Goal: Check status: Check status

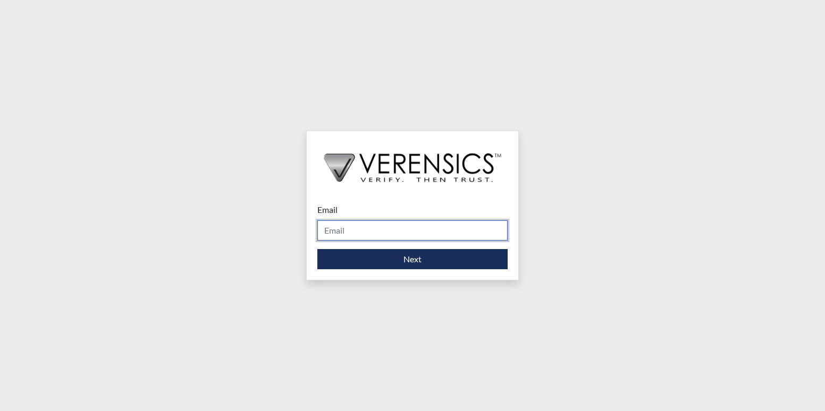
click at [352, 235] on input "Email" at bounding box center [412, 231] width 190 height 20
type input "[PERSON_NAME][EMAIL_ADDRESS][PERSON_NAME][DOMAIN_NAME]"
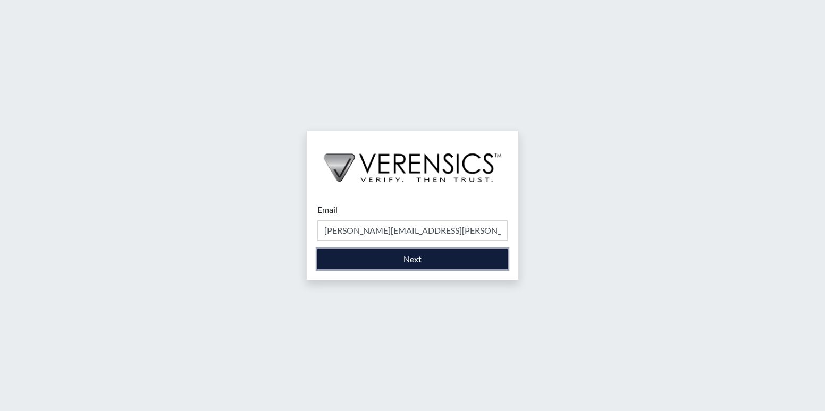
click at [379, 256] on button "Next" at bounding box center [412, 259] width 190 height 20
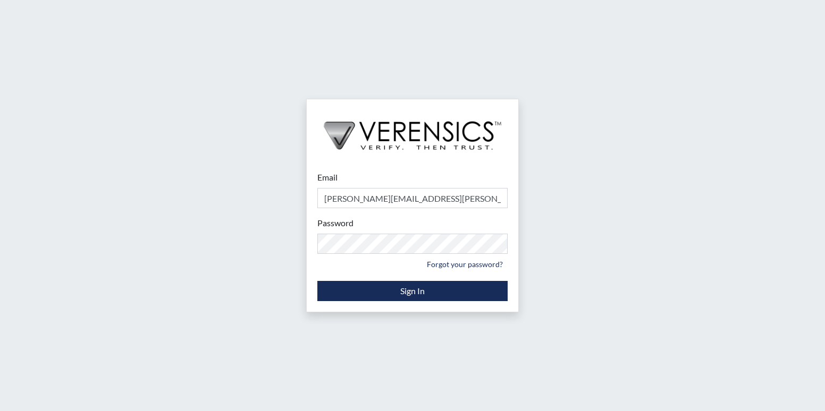
click at [418, 303] on div "Email [PERSON_NAME][EMAIL_ADDRESS][PERSON_NAME][DOMAIN_NAME] Please provide you…" at bounding box center [412, 235] width 211 height 151
click at [414, 278] on form "Email [PERSON_NAME][EMAIL_ADDRESS][PERSON_NAME][DOMAIN_NAME] Please provide you…" at bounding box center [412, 236] width 190 height 130
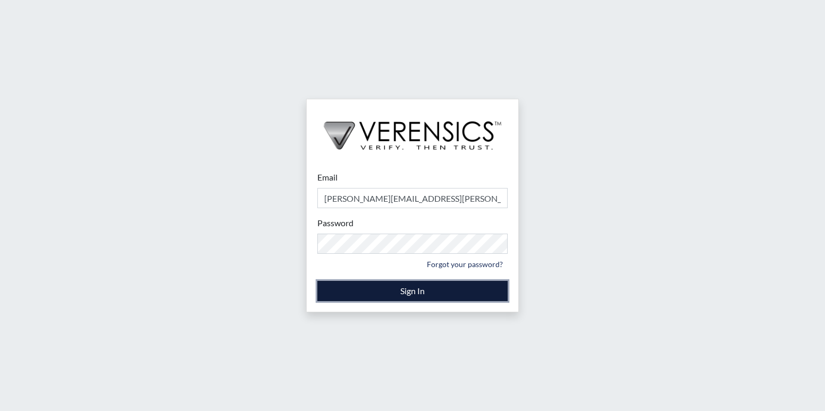
click at [414, 289] on button "Sign In" at bounding box center [412, 291] width 190 height 20
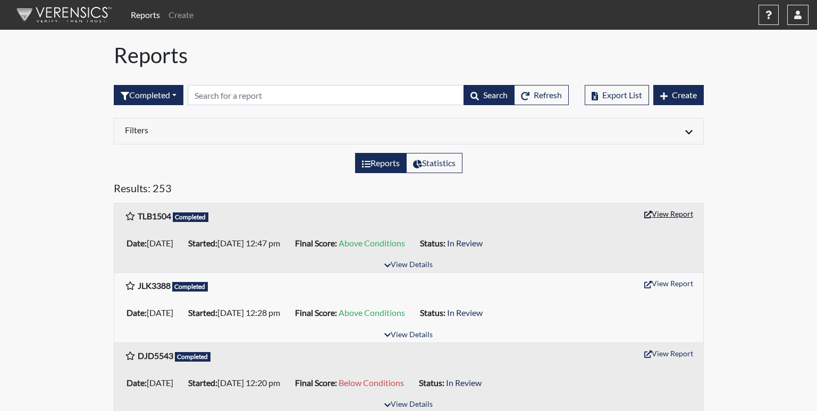
click at [667, 219] on button "View Report" at bounding box center [668, 214] width 58 height 16
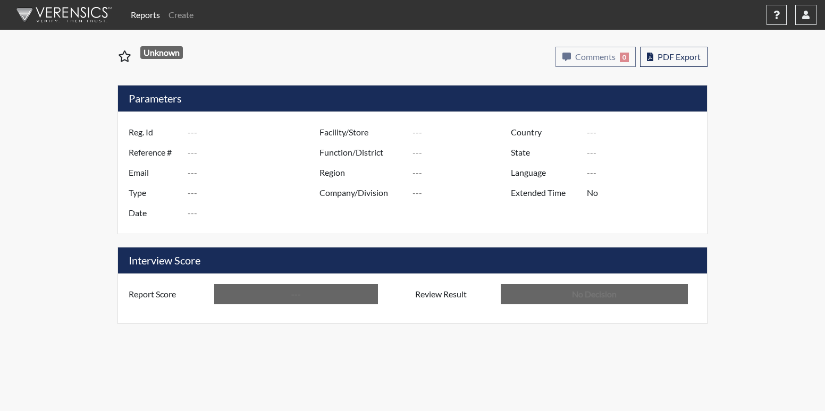
type input "TLB1504"
type input "50924"
type input "---"
type input "Corrections Pre-Employment"
type input "Aug 25, 2025"
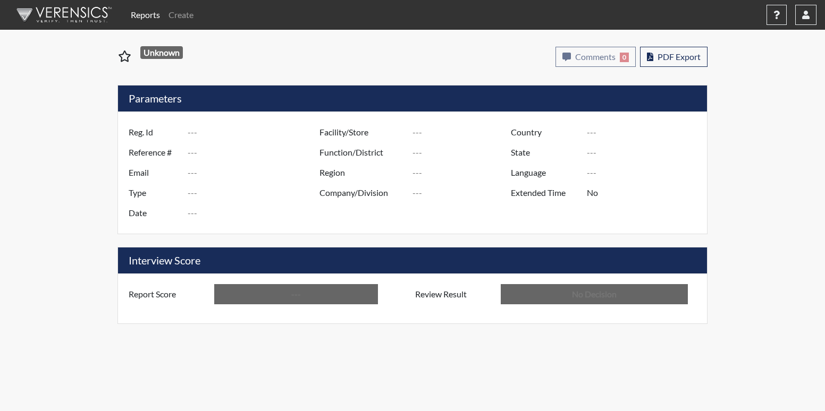
type input "[PERSON_NAME]"
type input "[GEOGRAPHIC_DATA]"
type input "[US_STATE]"
type input "English"
type input "Above Conditions"
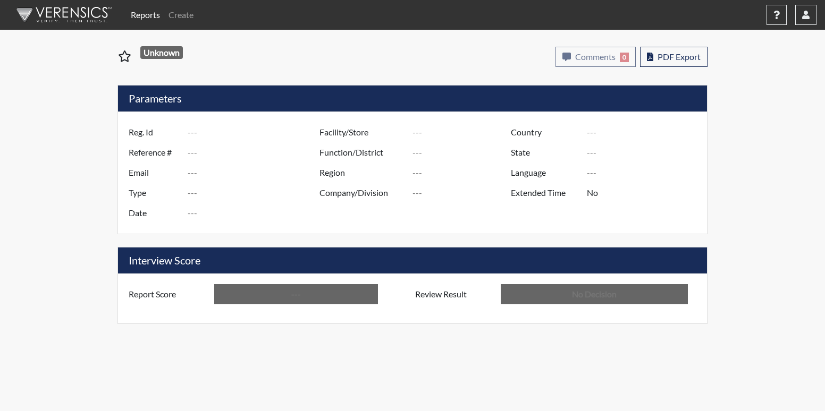
type input "In Review"
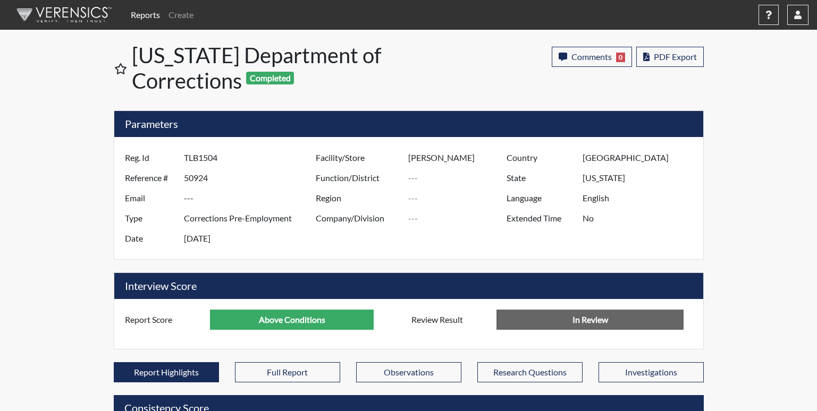
scroll to position [531201, 530936]
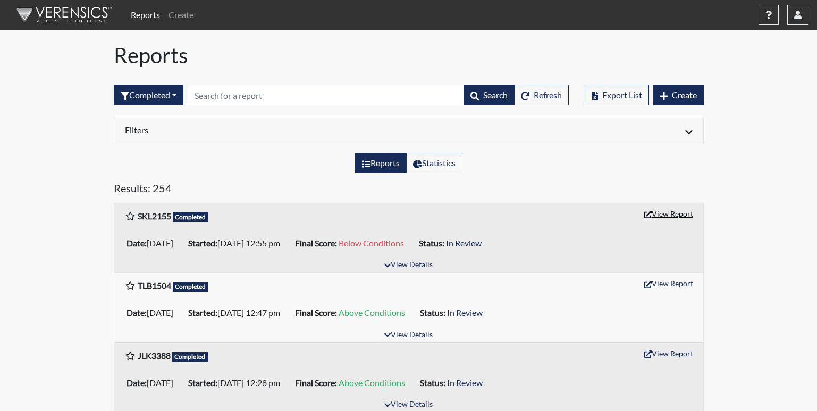
click at [672, 209] on button "View Report" at bounding box center [668, 214] width 58 height 16
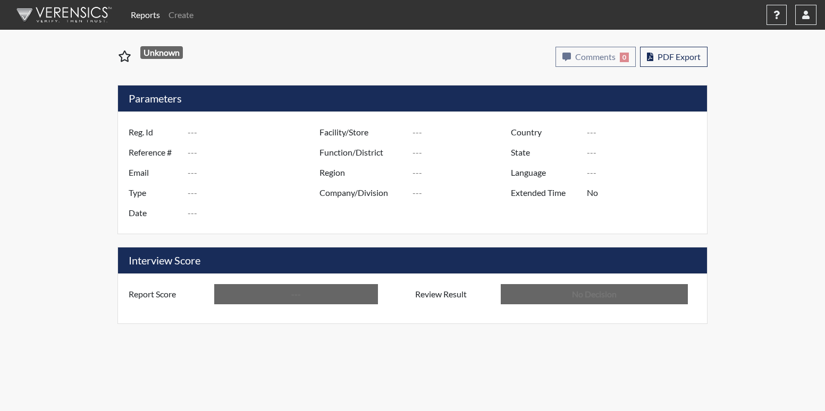
type input "SKL2155"
type input "50927"
type input "---"
type input "Corrections Pre-Employment"
type input "Aug 25, 2025"
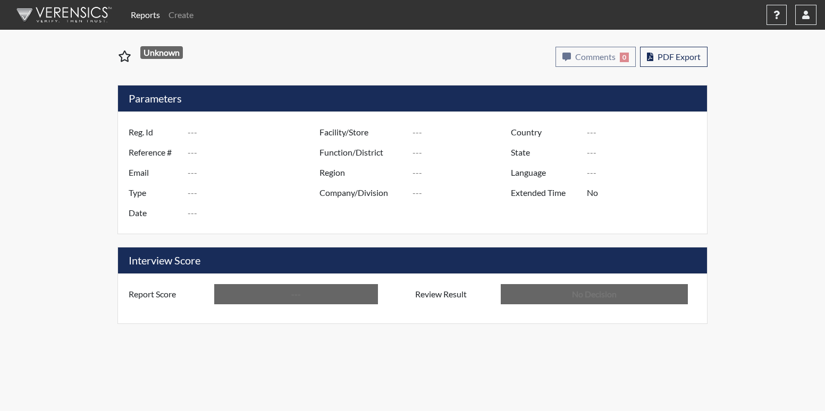
type input "[PERSON_NAME]"
type input "[GEOGRAPHIC_DATA]"
type input "[US_STATE]"
type input "English"
type input "Below Conditions"
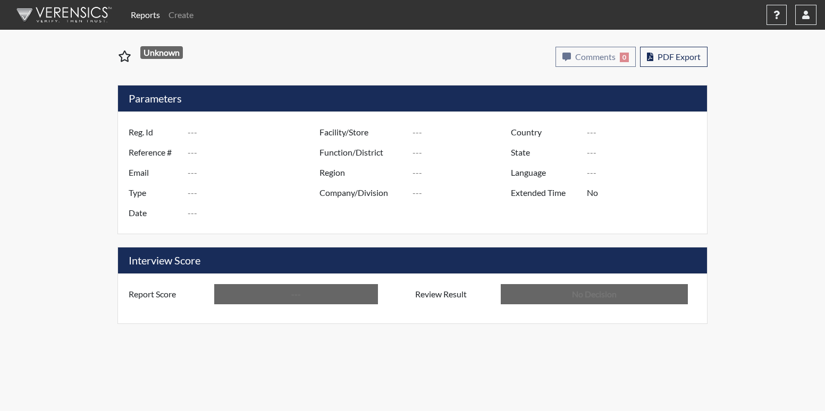
type input "In Review"
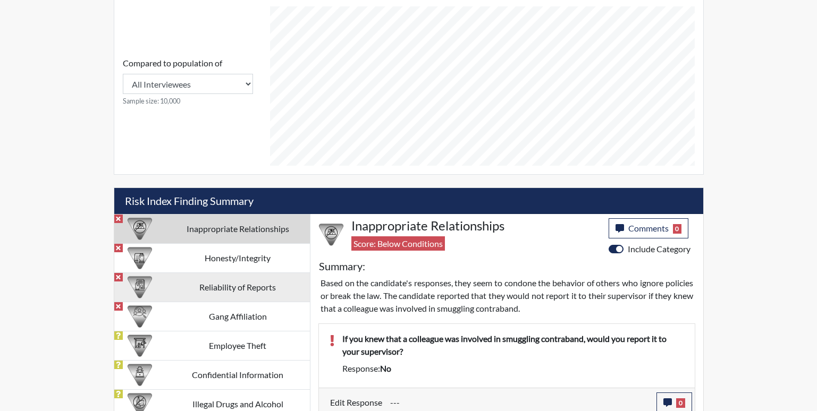
scroll to position [478, 0]
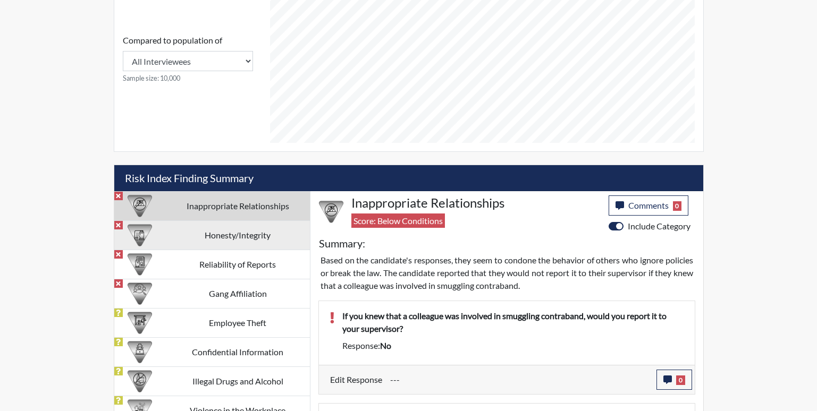
click at [208, 242] on td "Honesty/Integrity" at bounding box center [238, 235] width 144 height 29
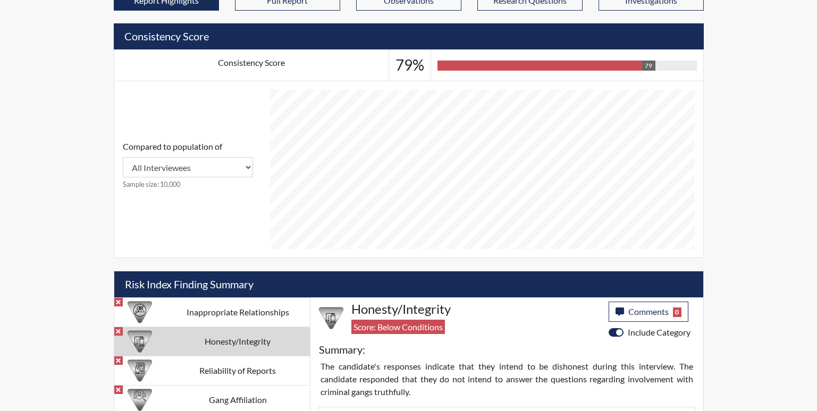
scroll to position [531, 0]
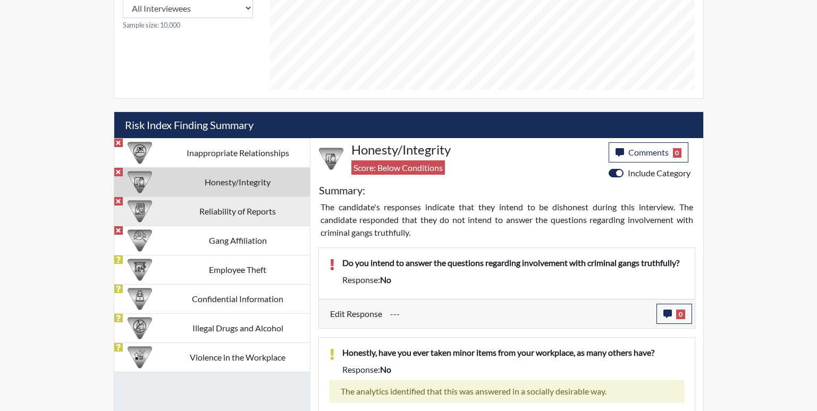
click at [265, 208] on td "Reliability of Reports" at bounding box center [238, 211] width 144 height 29
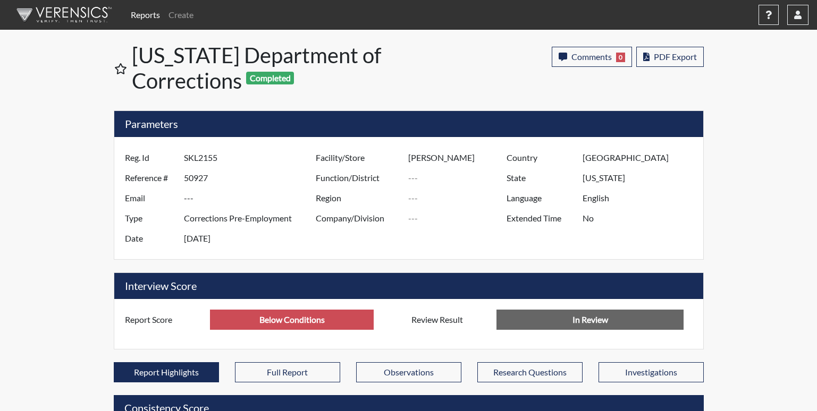
scroll to position [531201, 530936]
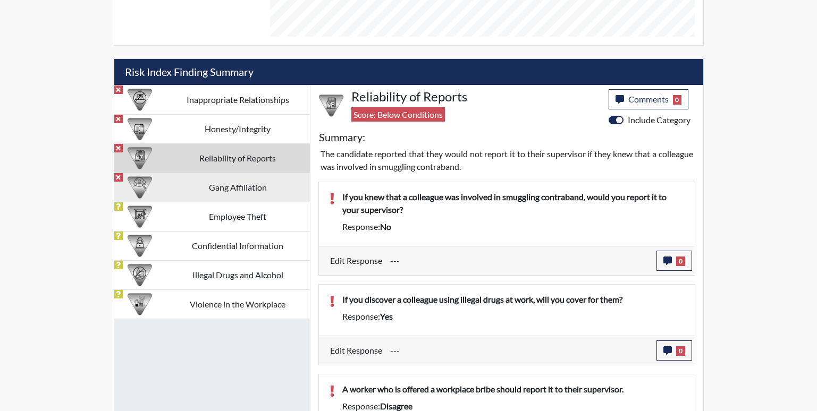
click at [246, 192] on td "Gang Affiliation" at bounding box center [238, 187] width 144 height 29
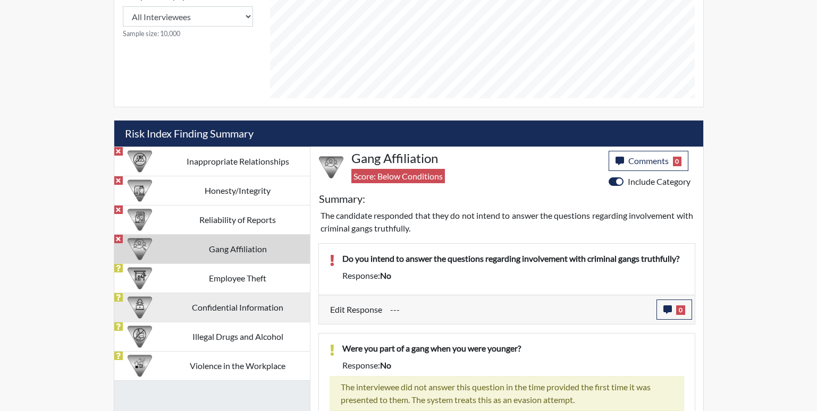
scroll to position [531, 0]
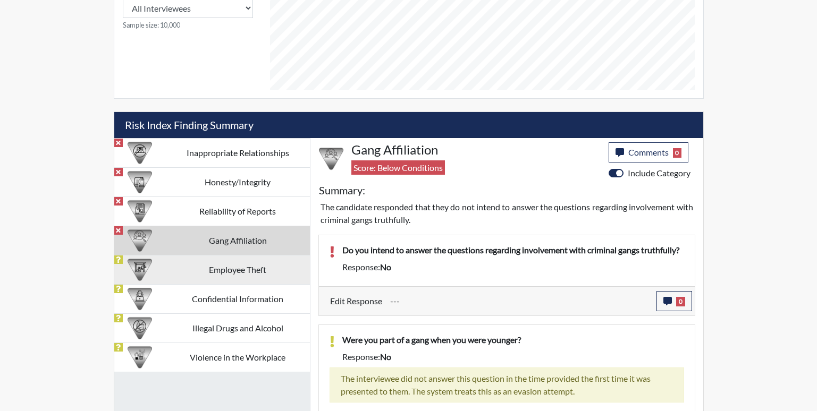
click at [251, 269] on td "Employee Theft" at bounding box center [238, 269] width 144 height 29
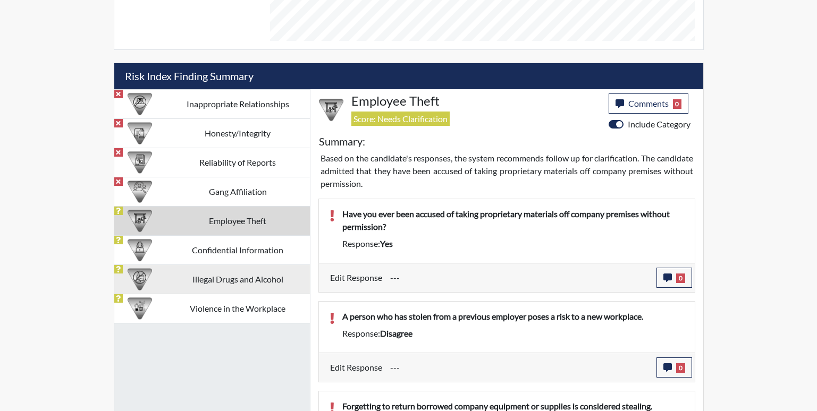
scroll to position [585, 0]
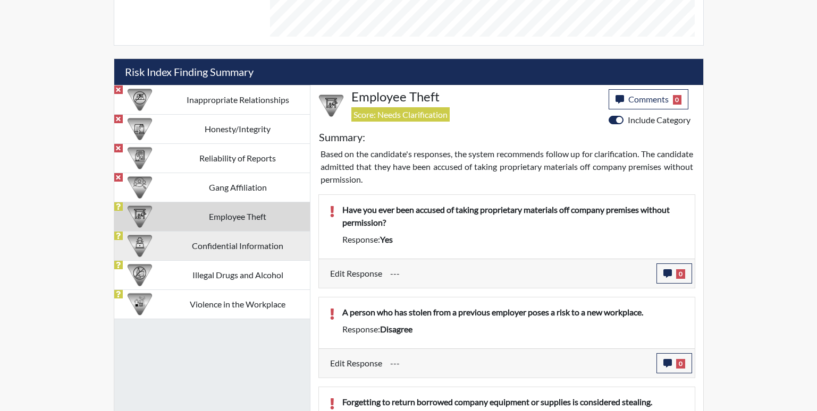
click at [240, 249] on td "Confidential Information" at bounding box center [238, 245] width 144 height 29
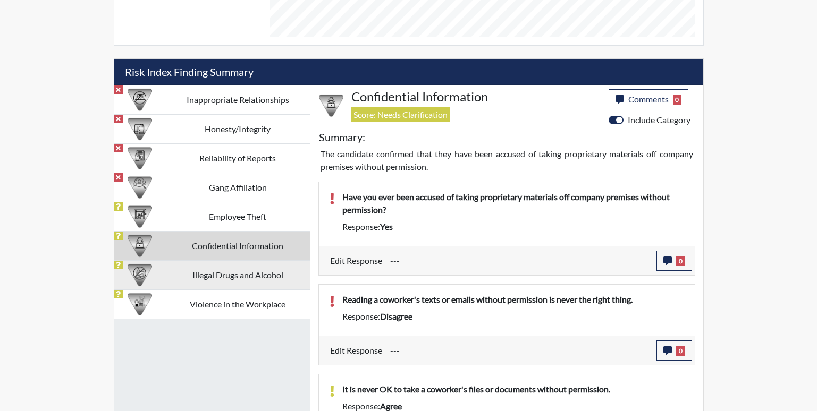
click at [215, 273] on td "Illegal Drugs and Alcohol" at bounding box center [238, 274] width 144 height 29
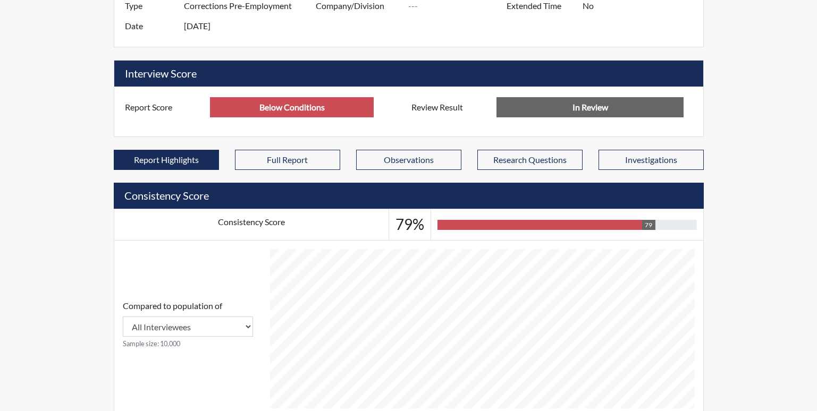
scroll to position [531201, 530936]
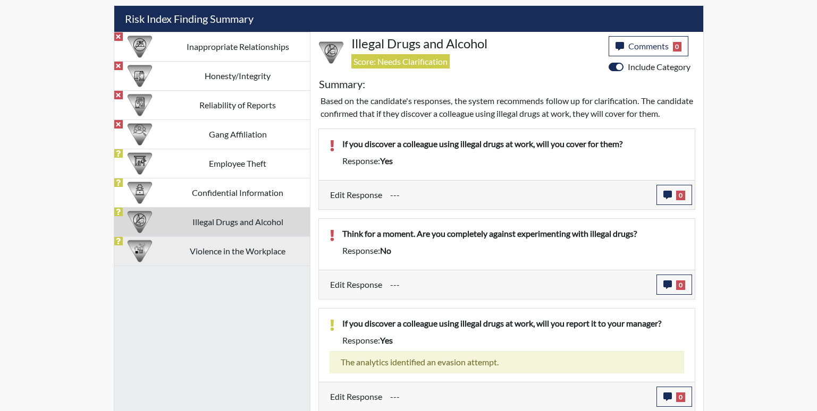
click at [240, 259] on td "Violence in the Workplace" at bounding box center [238, 250] width 144 height 29
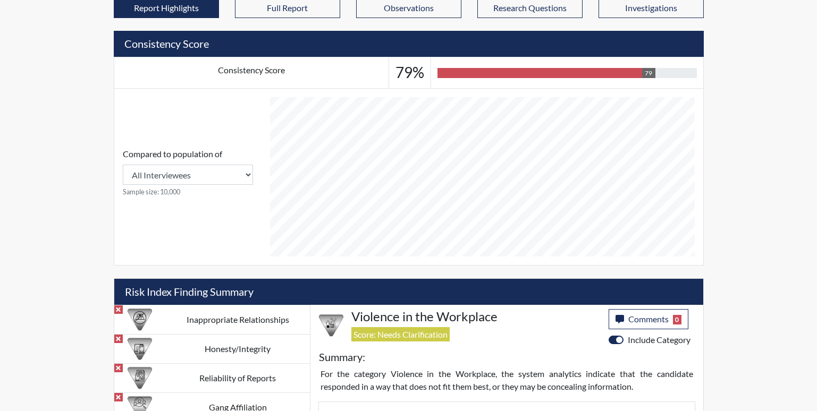
scroll to position [0, 0]
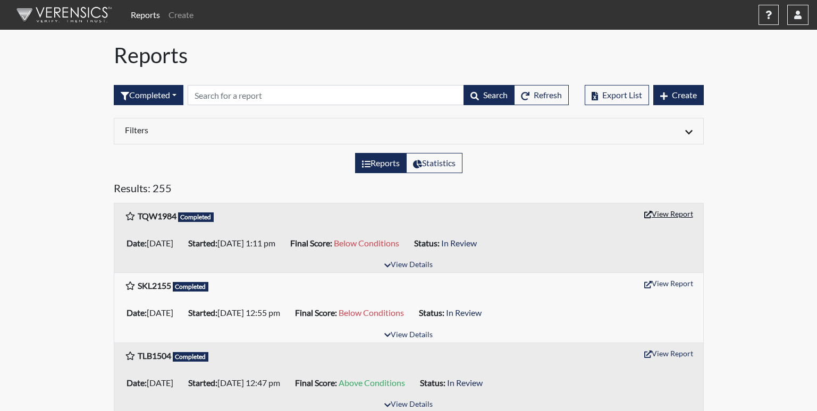
click at [681, 211] on button "View Report" at bounding box center [668, 214] width 58 height 16
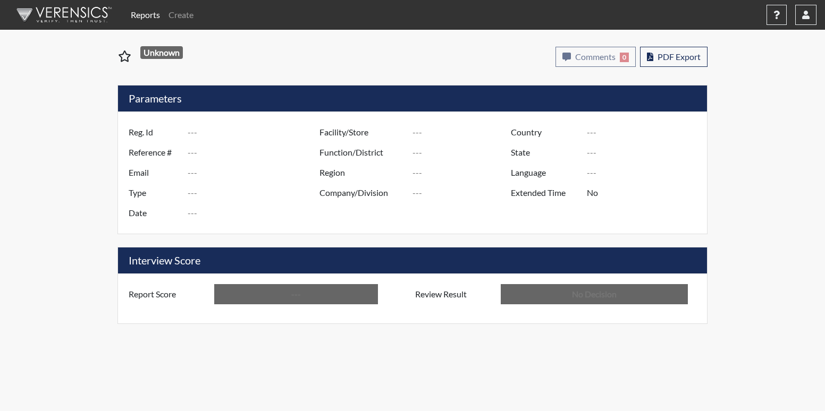
type input "TQW1984"
type input "50928"
type input "---"
type input "Corrections Pre-Employment"
type input "Aug 25, 2025"
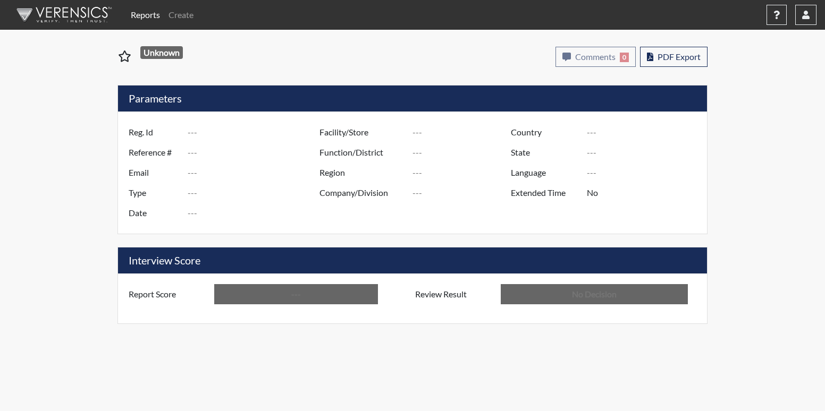
type input "[PERSON_NAME]"
type input "[GEOGRAPHIC_DATA]"
type input "[US_STATE]"
type input "English"
type input "Below Conditions"
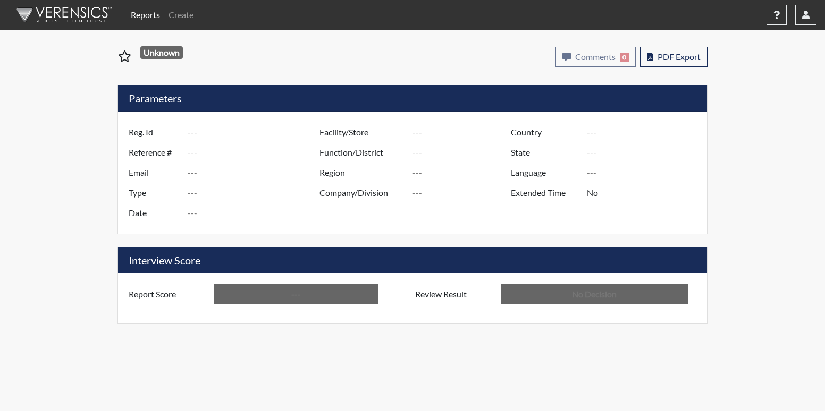
type input "In Review"
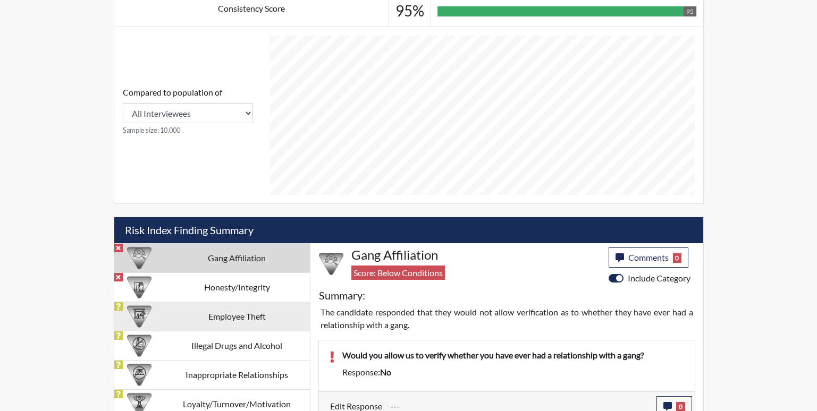
scroll to position [427, 0]
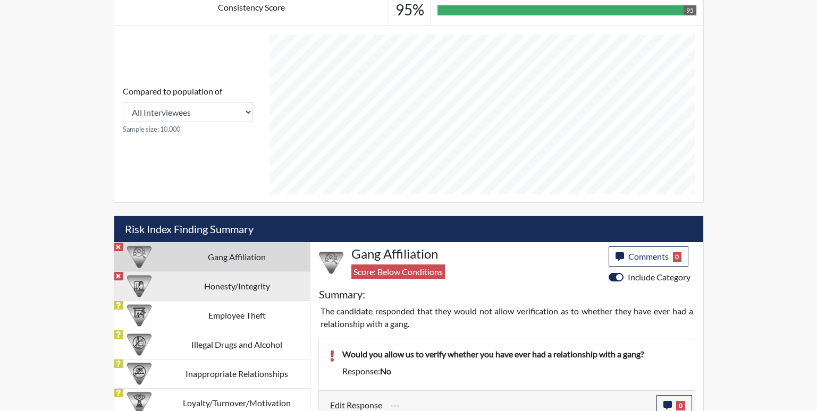
click at [260, 291] on td "Honesty/Integrity" at bounding box center [237, 286] width 146 height 29
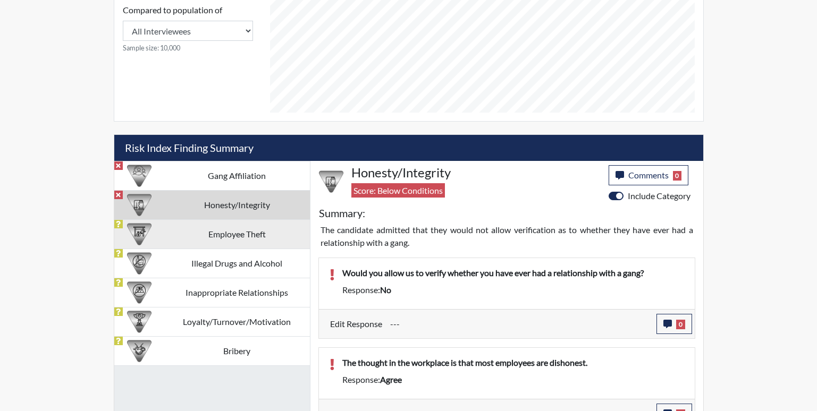
scroll to position [534, 0]
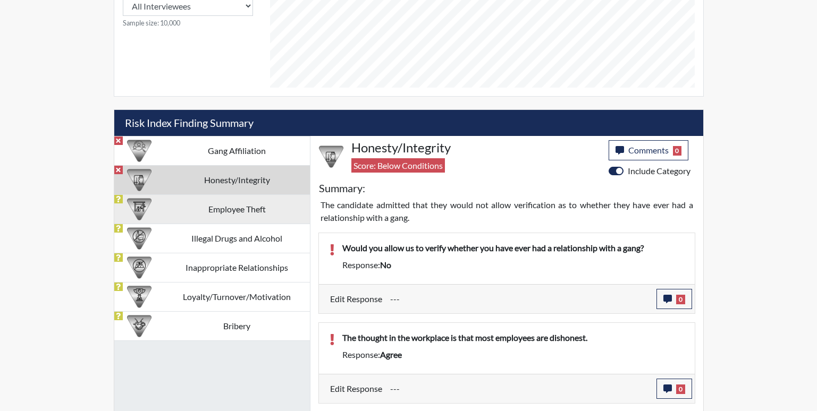
click at [253, 203] on td "Employee Theft" at bounding box center [237, 208] width 146 height 29
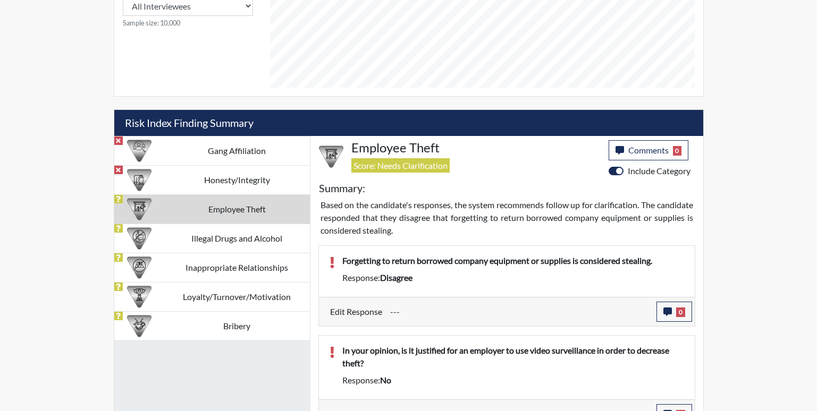
scroll to position [531201, 530936]
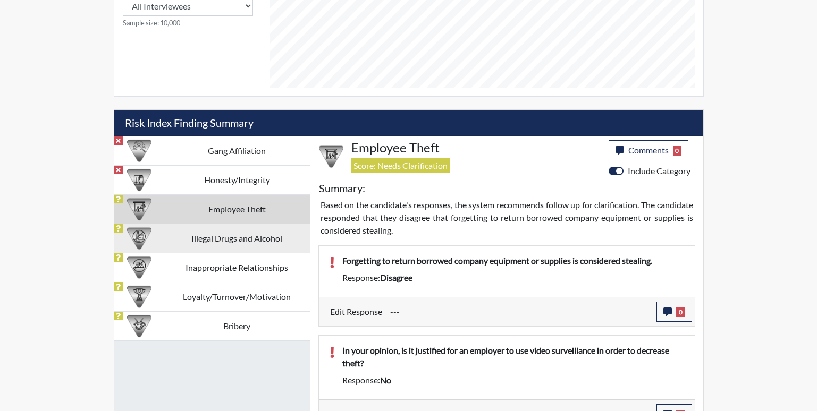
click at [244, 252] on td "Illegal Drugs and Alcohol" at bounding box center [237, 238] width 146 height 29
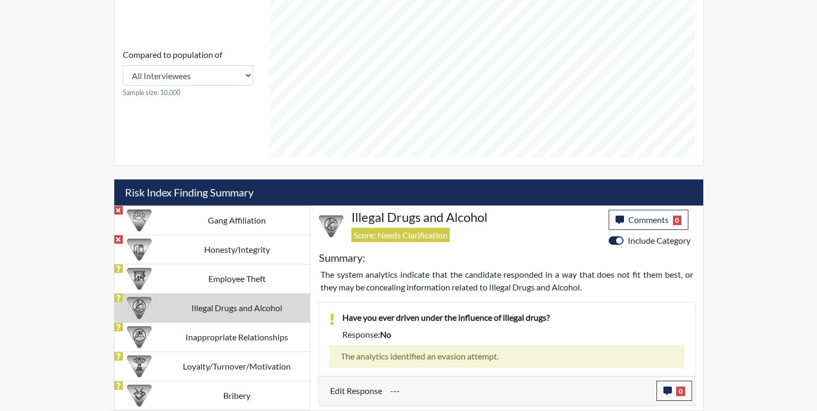
scroll to position [464, 0]
click at [176, 340] on td "Inappropriate Relationships" at bounding box center [237, 337] width 146 height 29
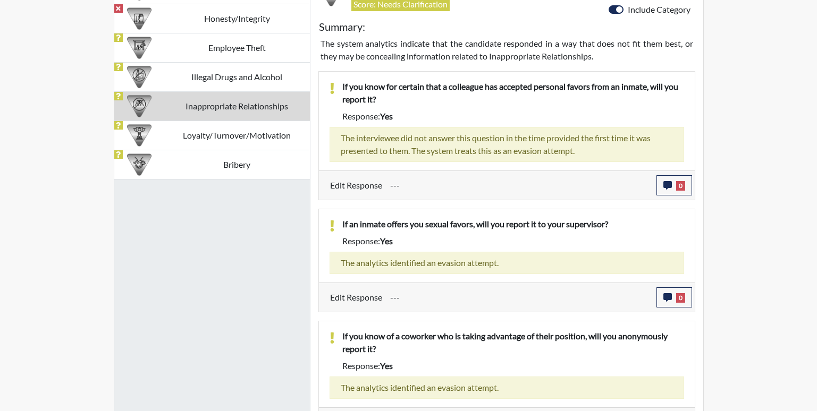
scroll to position [722, 0]
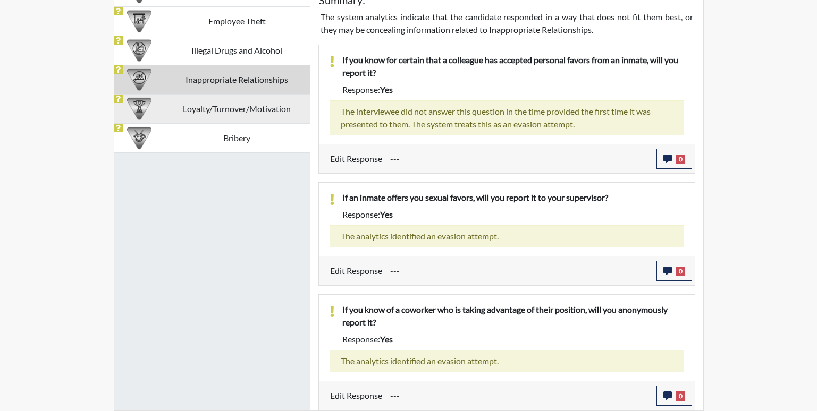
click at [213, 114] on td "Loyalty/Turnover/Motivation" at bounding box center [237, 108] width 146 height 29
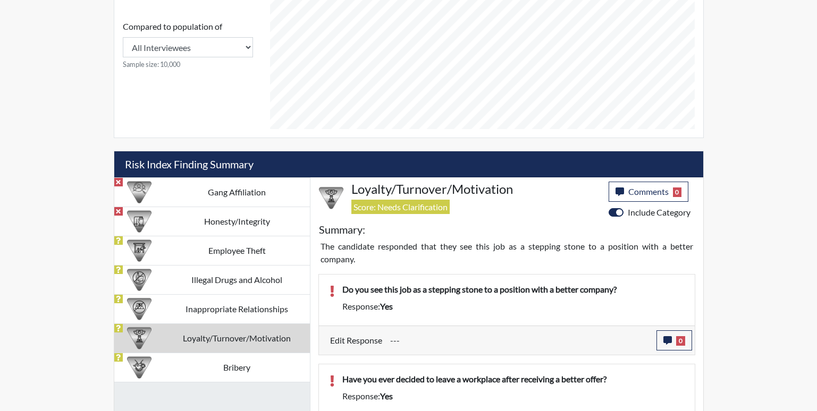
scroll to position [531201, 530936]
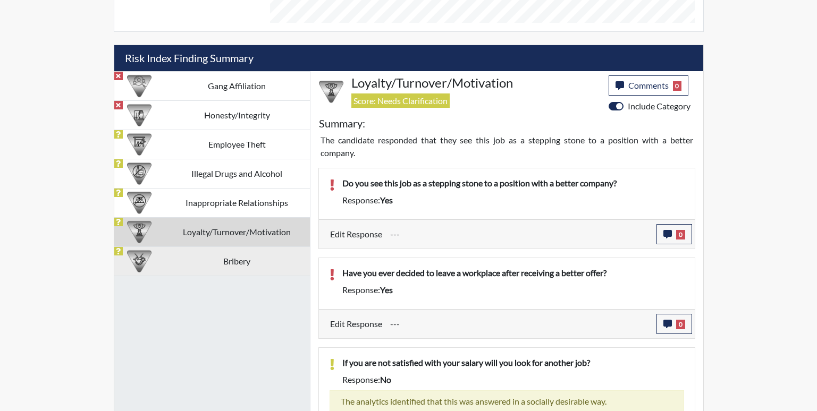
click at [233, 261] on td "Bribery" at bounding box center [237, 261] width 146 height 29
